Goal: Obtain resource: Obtain resource

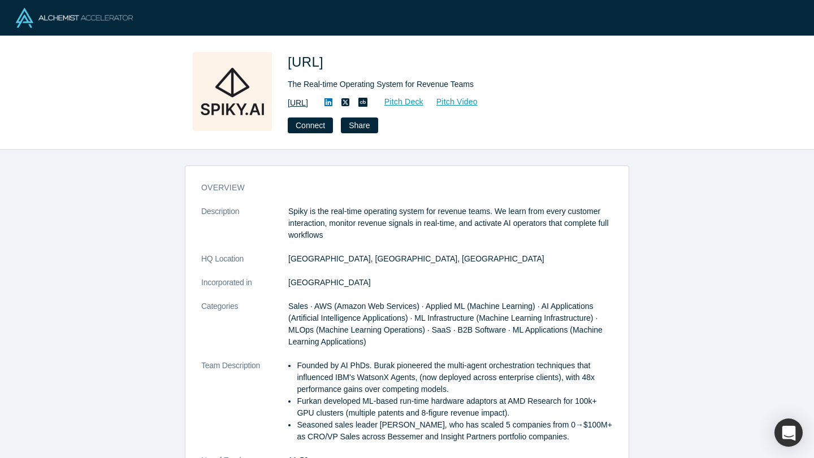
click at [308, 100] on link "[URL]" at bounding box center [298, 103] width 20 height 12
click at [332, 103] on icon at bounding box center [328, 102] width 8 height 9
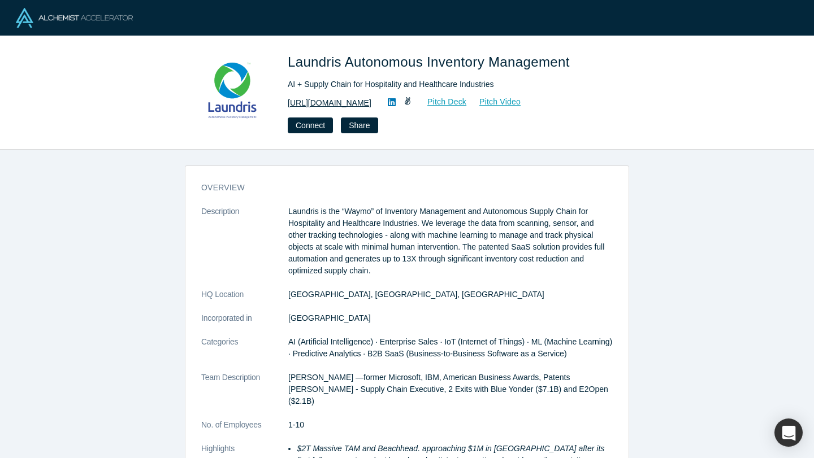
click at [350, 104] on link "https://www.laundris.com" at bounding box center [330, 103] width 84 height 12
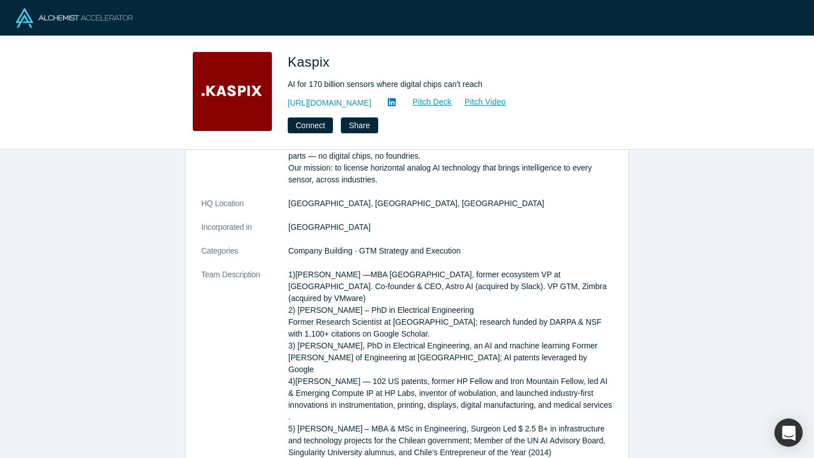
scroll to position [111, 0]
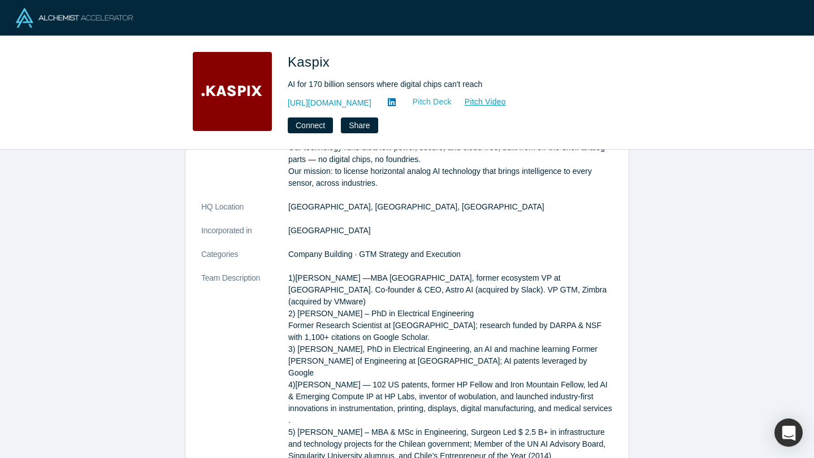
click at [402, 106] on link "Pitch Deck" at bounding box center [426, 102] width 52 height 13
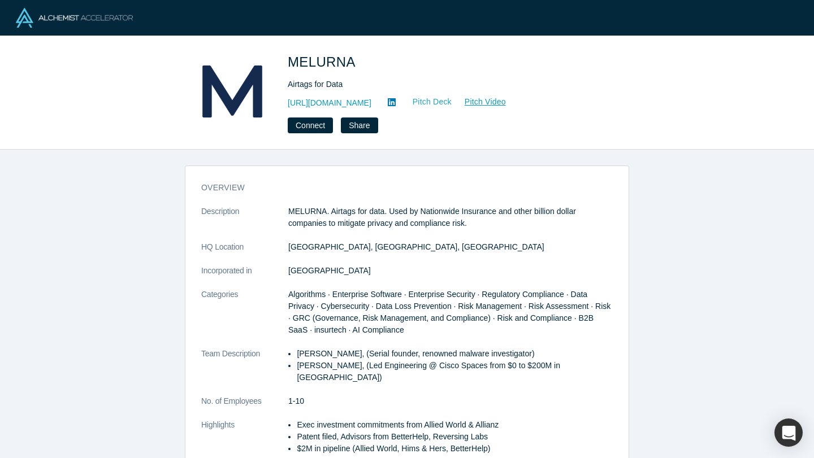
click at [436, 103] on link "Pitch Deck" at bounding box center [426, 102] width 52 height 13
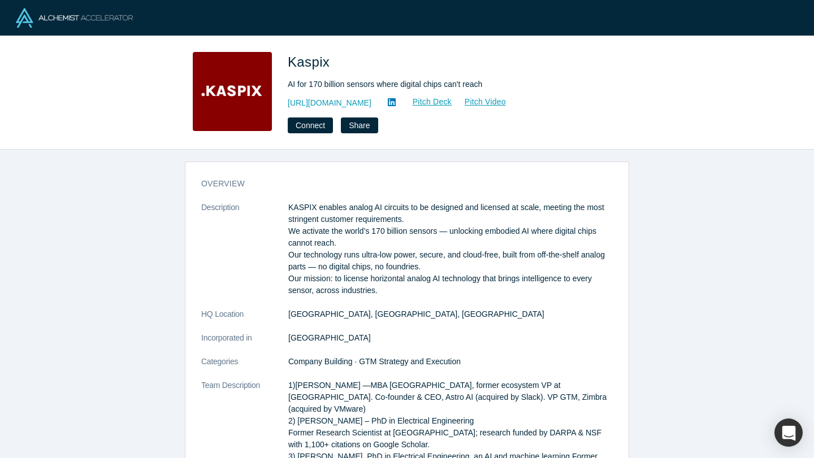
scroll to position [5, 0]
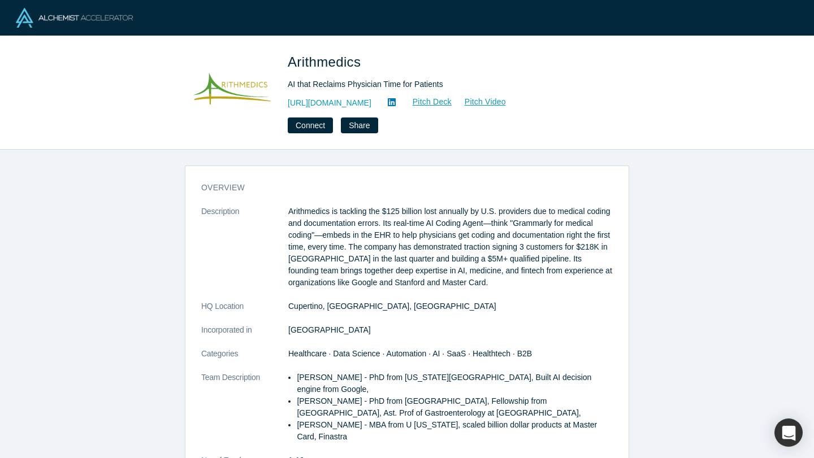
scroll to position [12, 0]
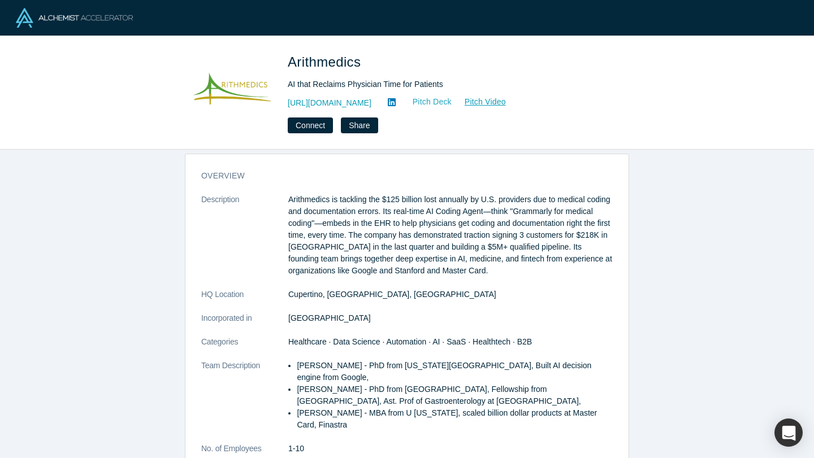
click at [430, 96] on link "Pitch Deck" at bounding box center [426, 102] width 52 height 13
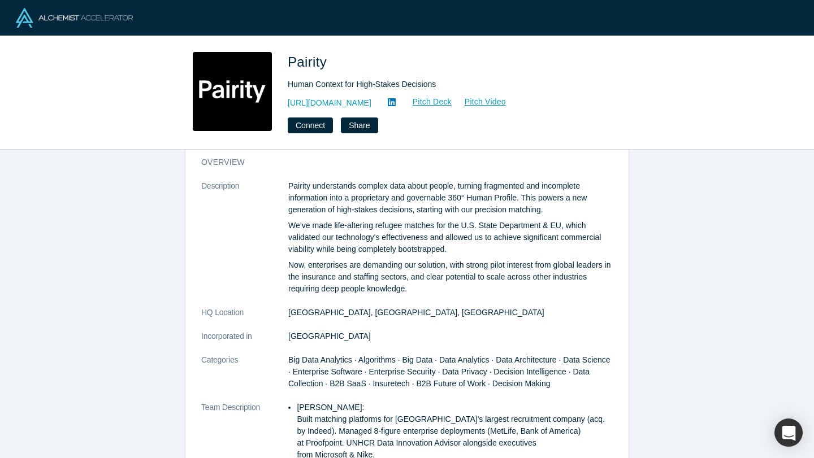
scroll to position [26, 0]
click at [400, 102] on link "Pitch Deck" at bounding box center [426, 102] width 52 height 13
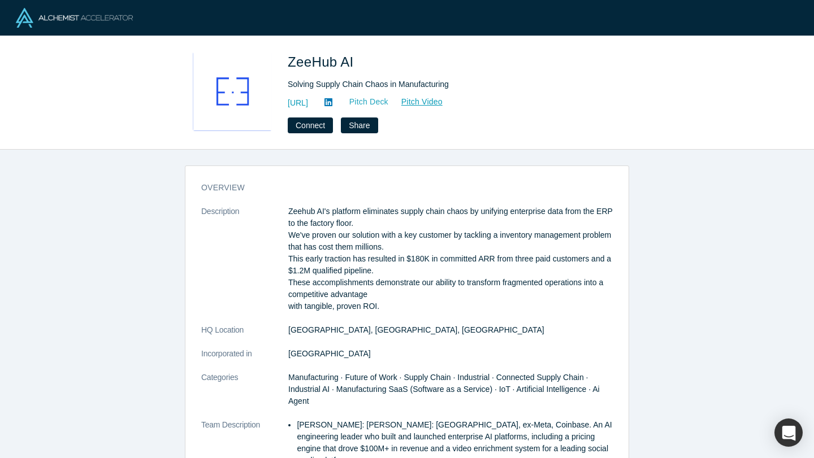
click at [389, 101] on link "Pitch Deck" at bounding box center [363, 102] width 52 height 13
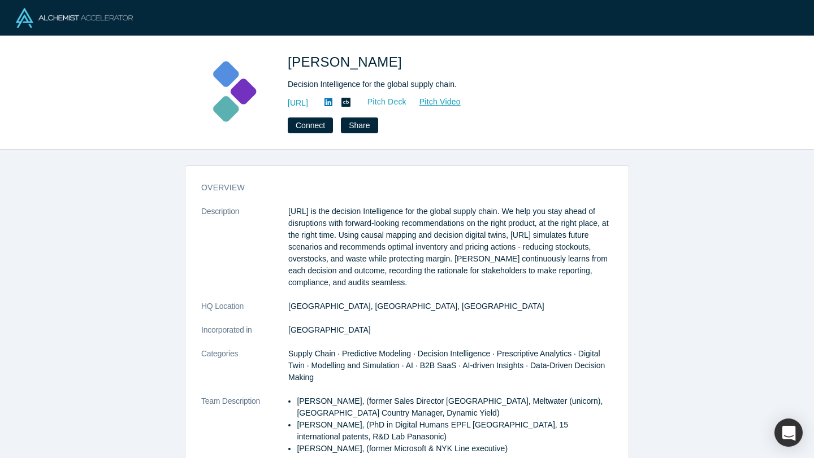
click at [407, 102] on link "Pitch Deck" at bounding box center [381, 102] width 52 height 13
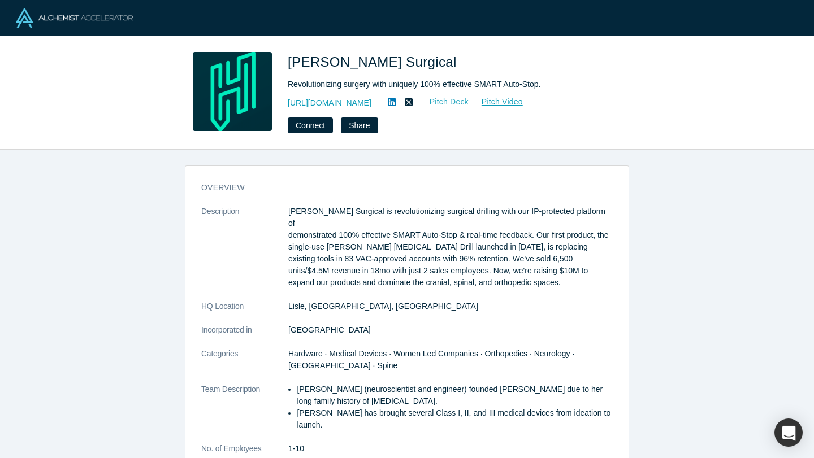
click at [448, 104] on link "Pitch Deck" at bounding box center [443, 102] width 52 height 13
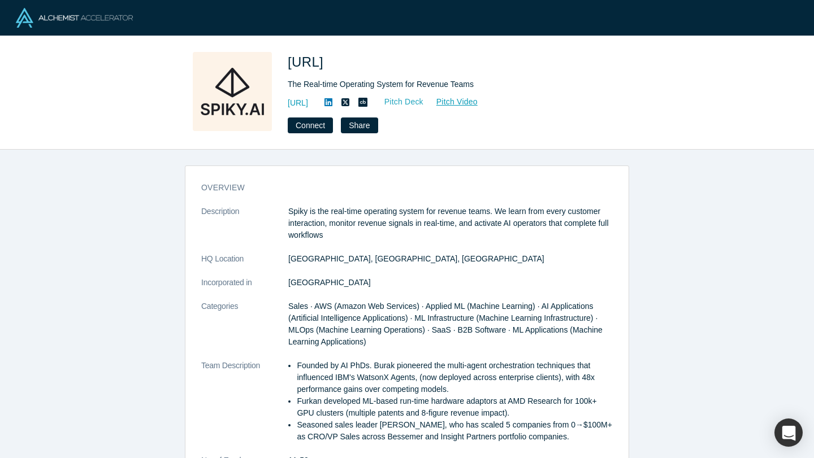
click at [424, 102] on link "Pitch Deck" at bounding box center [398, 102] width 52 height 13
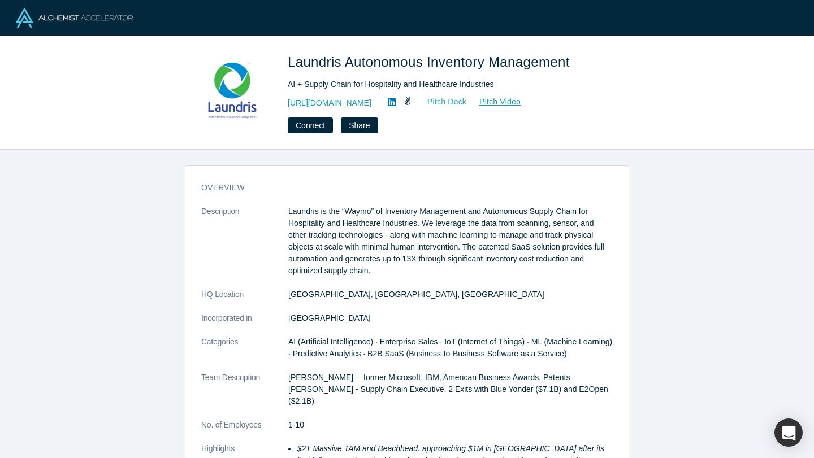
click at [453, 102] on link "Pitch Deck" at bounding box center [441, 102] width 52 height 13
click at [462, 103] on link "Pitch Deck" at bounding box center [441, 102] width 52 height 13
